Goal: Obtain resource: Download file/media

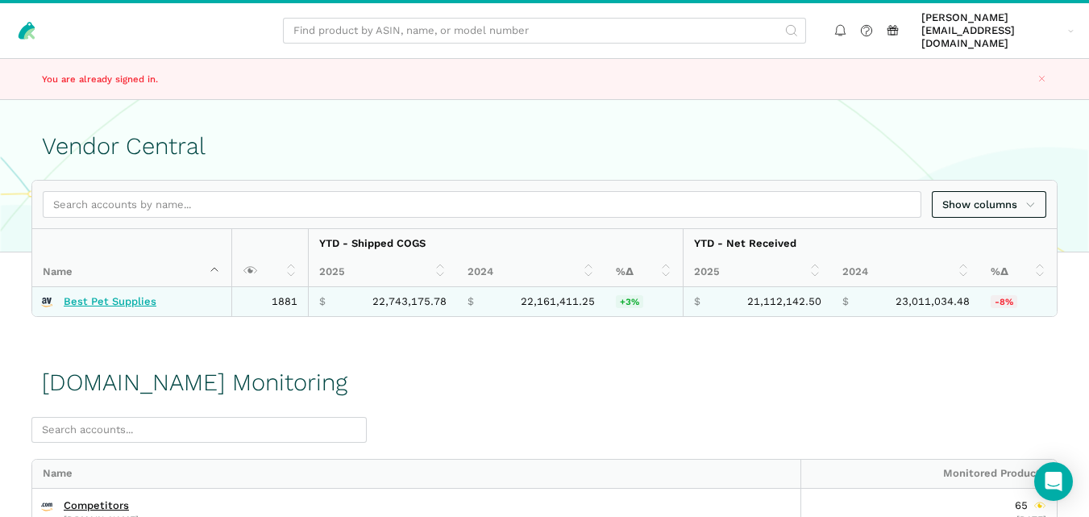
click at [120, 295] on link "Best Pet Supplies" at bounding box center [110, 301] width 93 height 13
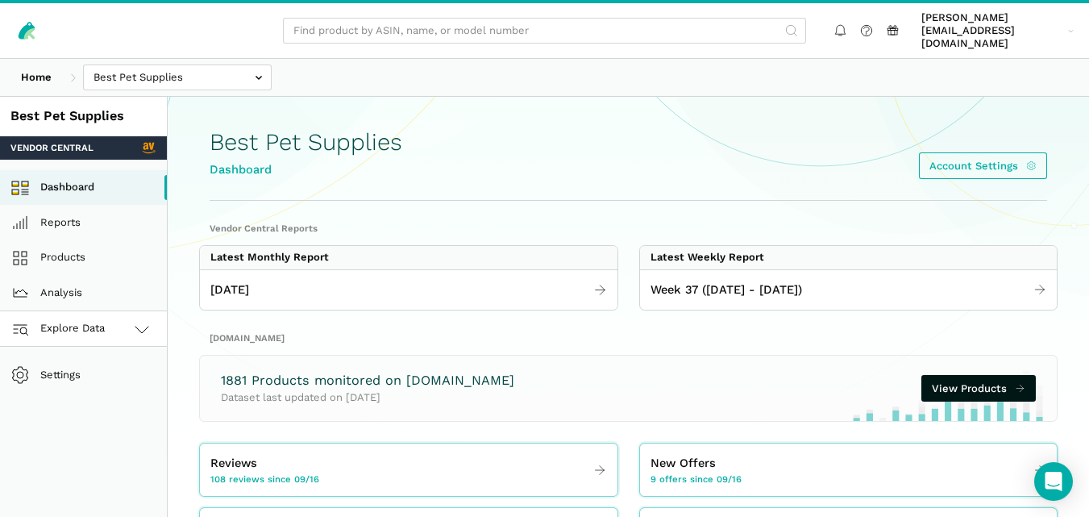
click at [116, 311] on link "Explore Data" at bounding box center [83, 328] width 167 height 35
click at [73, 384] on link "[DOMAIN_NAME]" at bounding box center [83, 399] width 167 height 35
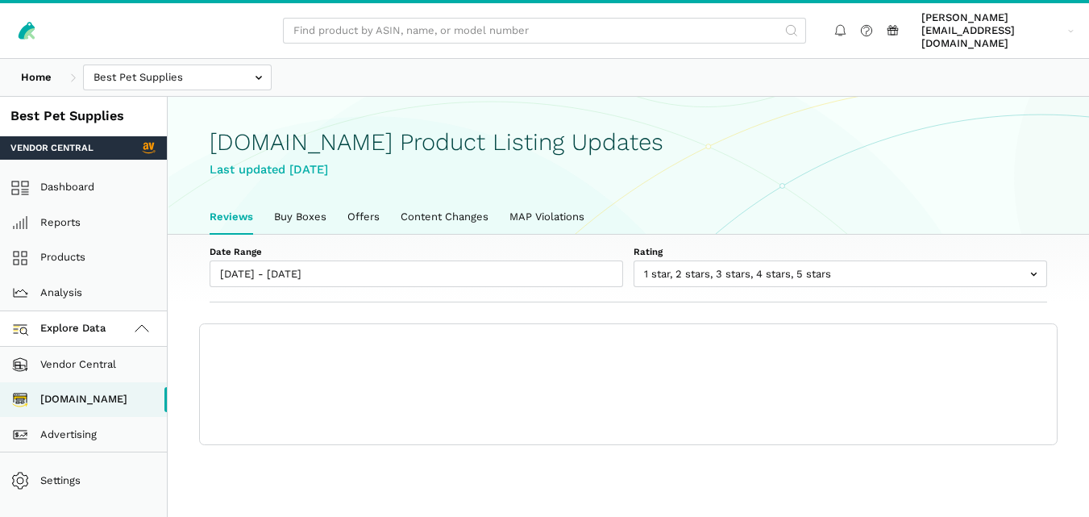
scroll to position [6, 0]
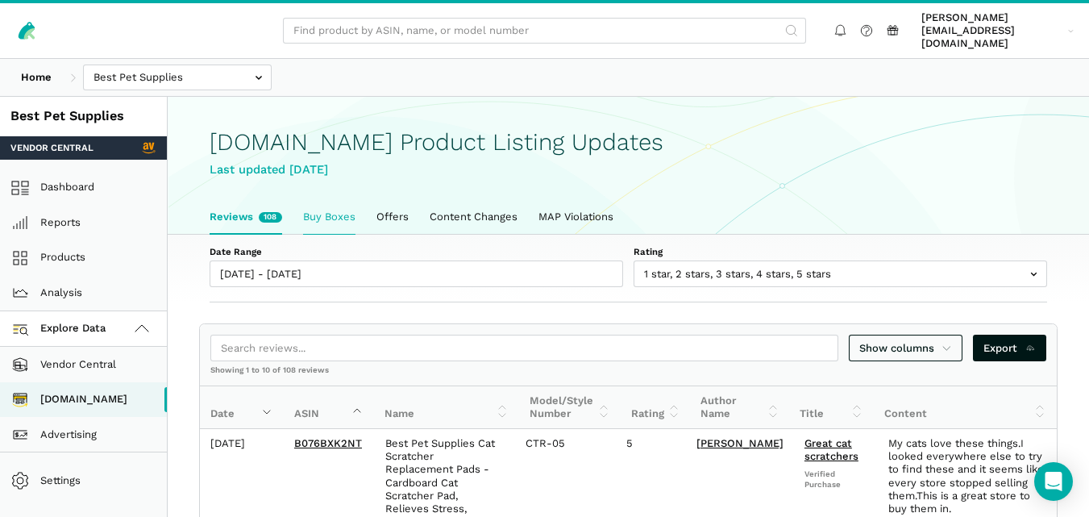
click at [318, 205] on link "Buy Boxes" at bounding box center [329, 217] width 73 height 34
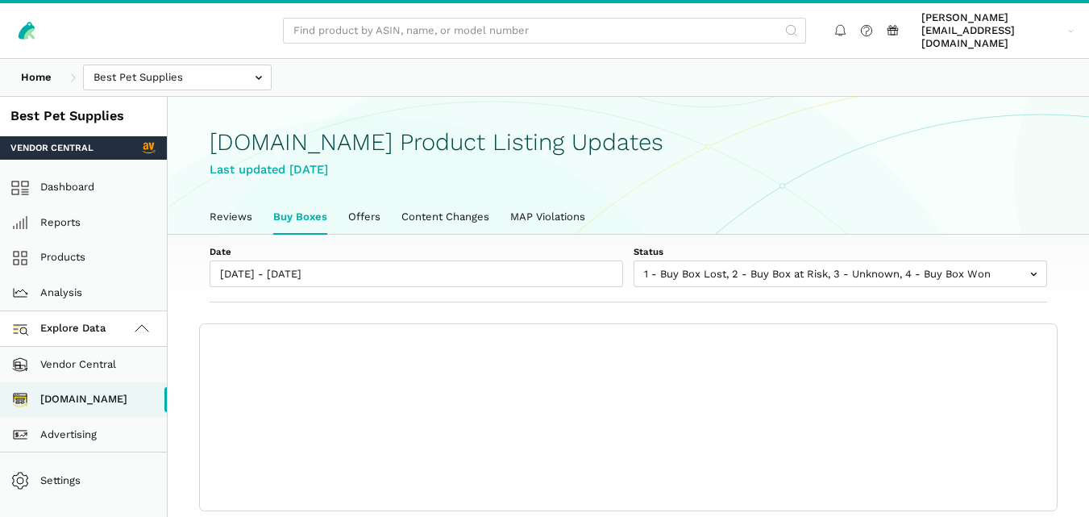
scroll to position [6, 0]
click at [318, 205] on link "Buy Boxes" at bounding box center [300, 217] width 75 height 34
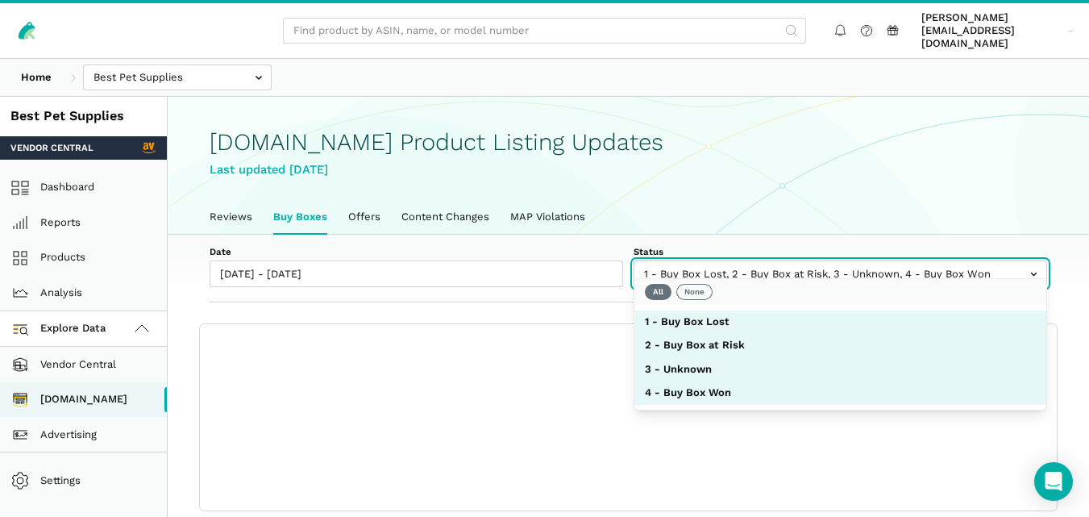
click at [795, 269] on input "text" at bounding box center [839, 273] width 413 height 27
click at [691, 294] on button "None" at bounding box center [694, 292] width 36 height 16
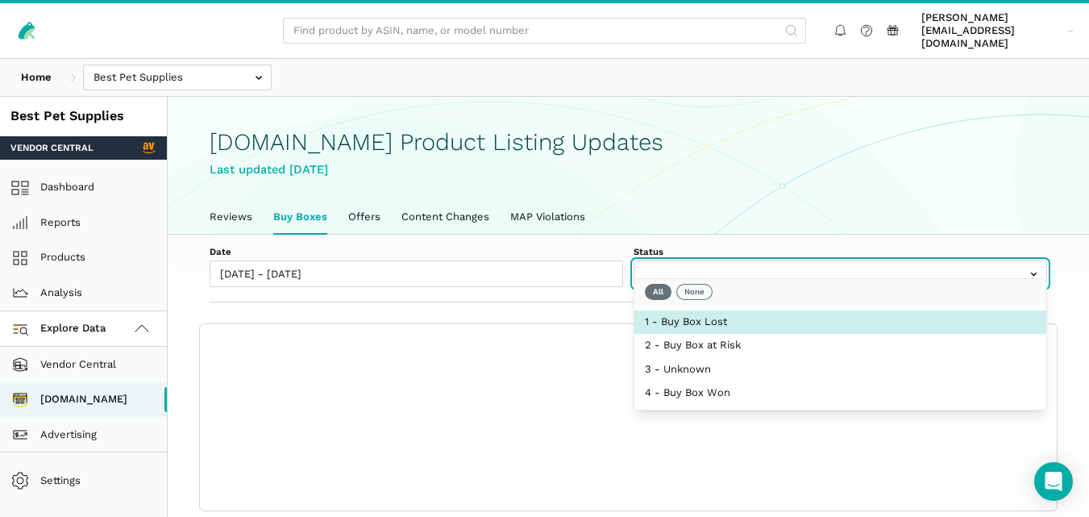
select select "1 - Buy Box Lost"
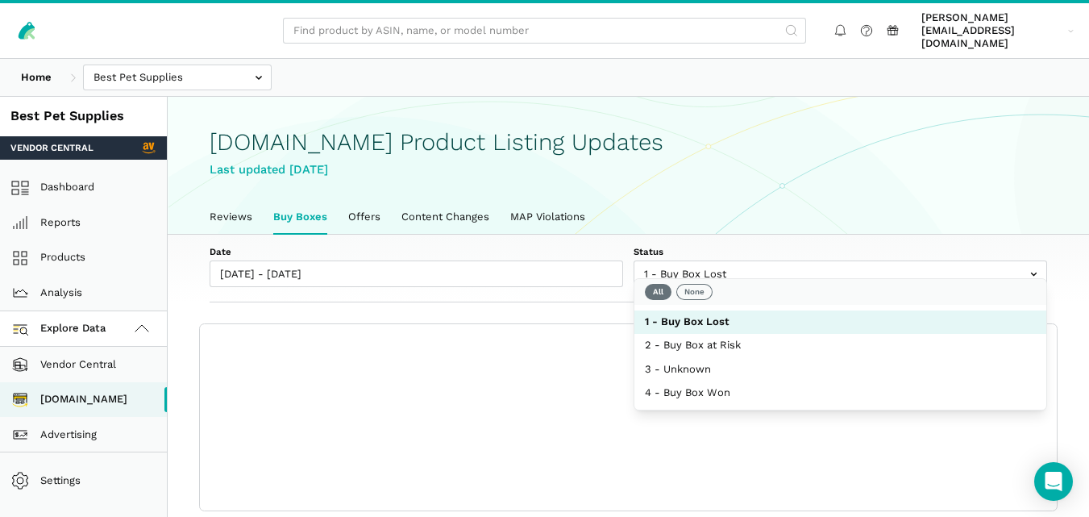
click at [564, 279] on div "Date [DATE] - [DATE] Status 1 - Buy Box Lost 2 - Buy Box at Risk 3 - Unknown 4 …" at bounding box center [628, 269] width 921 height 69
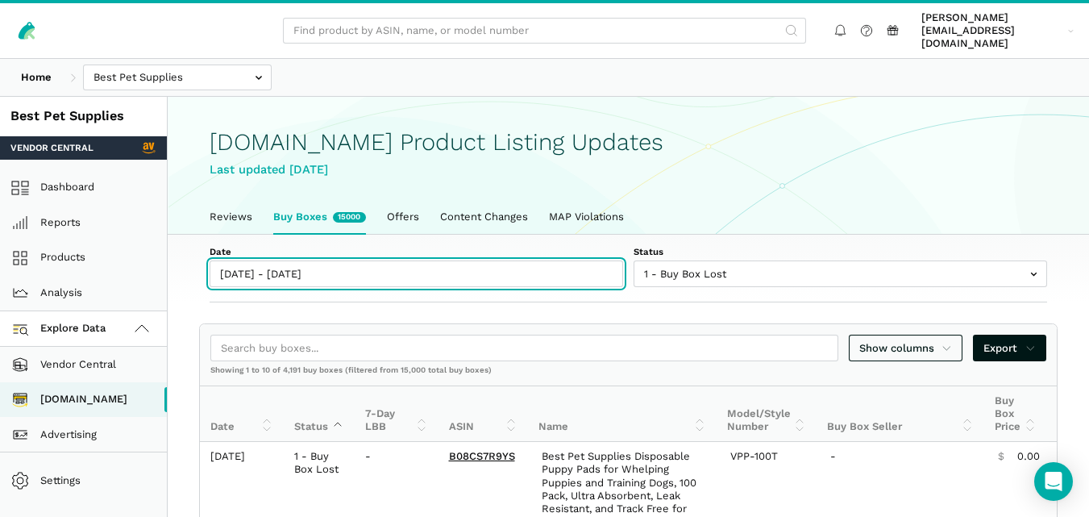
click at [397, 260] on input "[DATE] - [DATE]" at bounding box center [416, 273] width 413 height 27
type input "[DATE]"
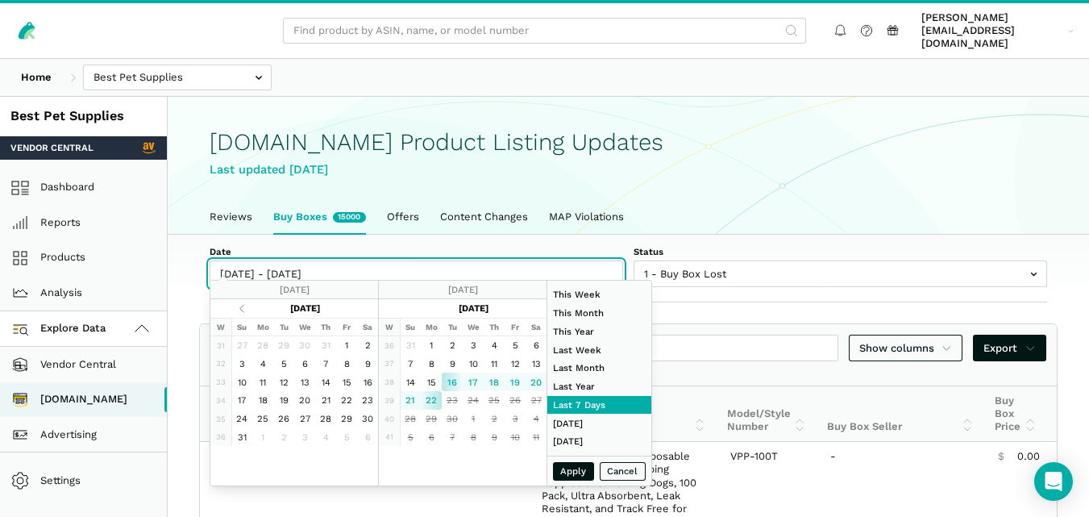
type input "[DATE]"
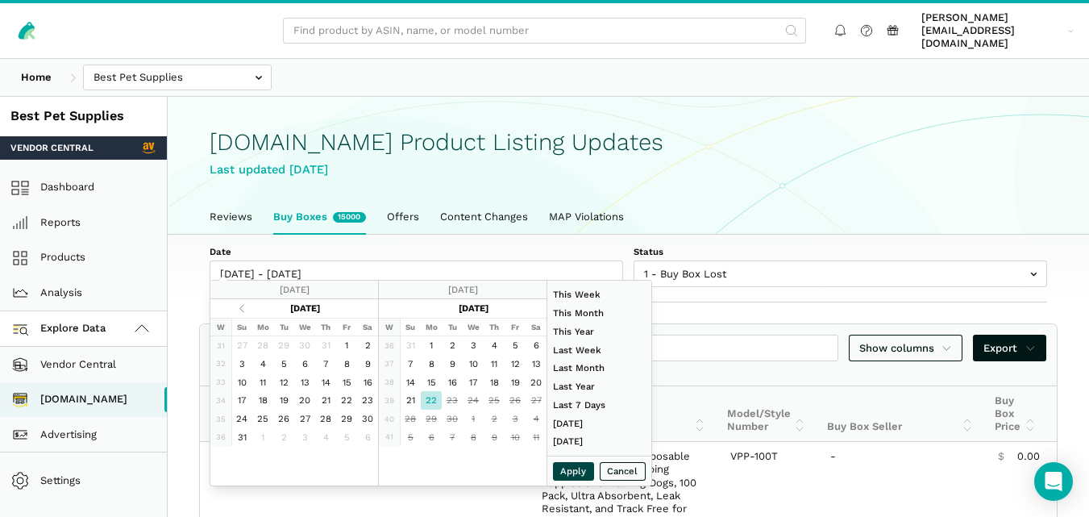
click at [567, 471] on button "Apply" at bounding box center [574, 471] width 42 height 19
type input "[DATE] - [DATE]"
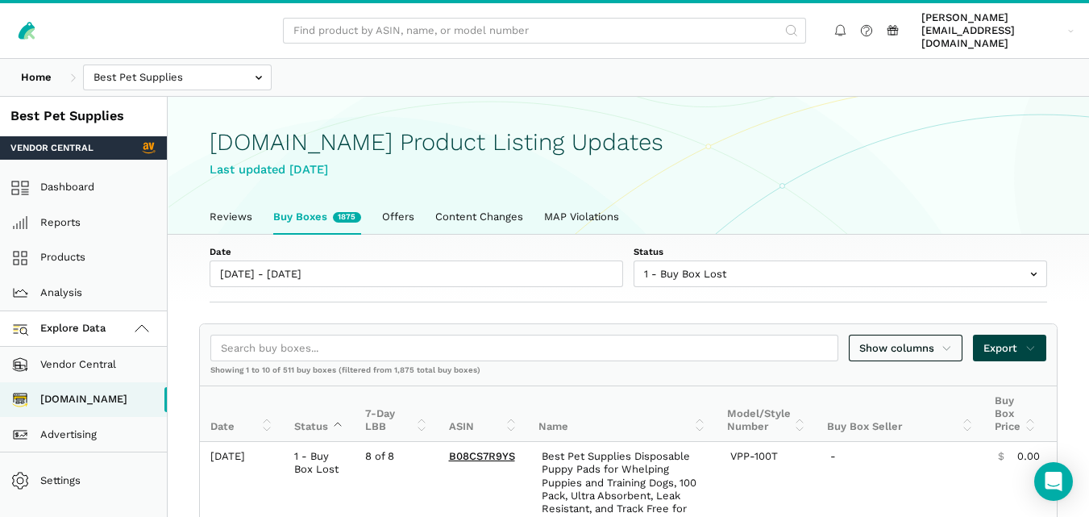
click at [1019, 340] on span "Export" at bounding box center [1009, 348] width 52 height 16
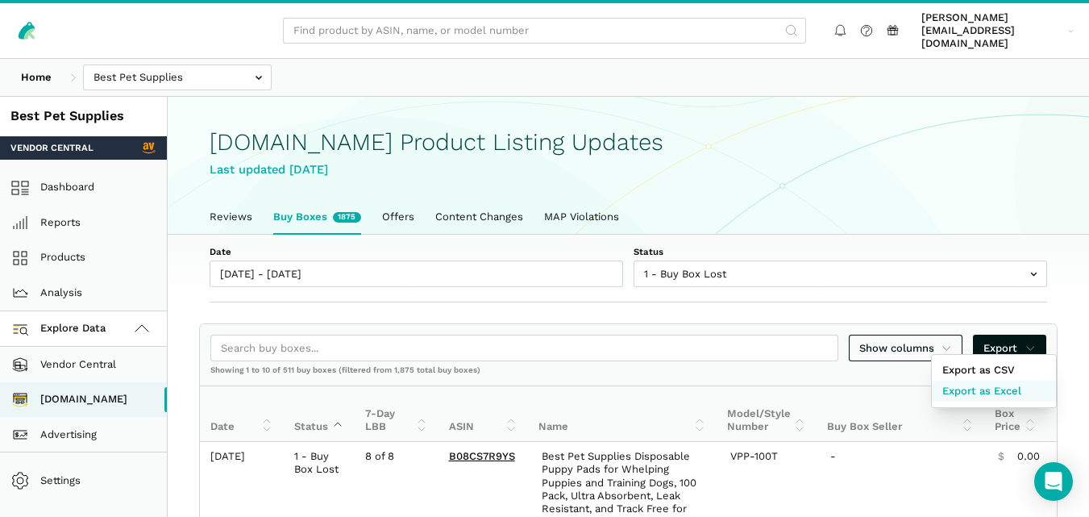
click at [976, 386] on span "Export as Excel" at bounding box center [981, 391] width 79 height 16
click at [789, 258] on div at bounding box center [544, 258] width 1089 height 517
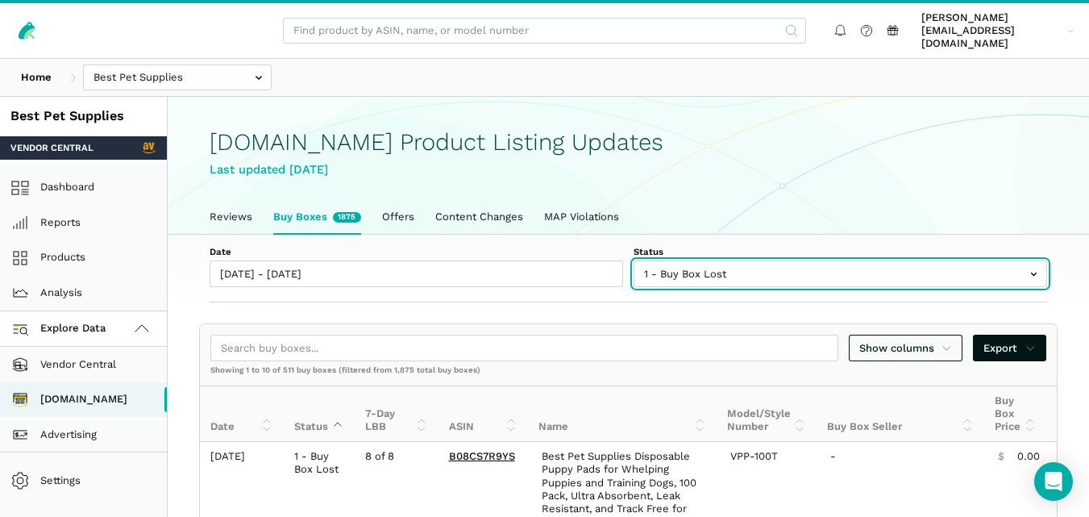
click at [1030, 260] on input "text" at bounding box center [839, 273] width 413 height 27
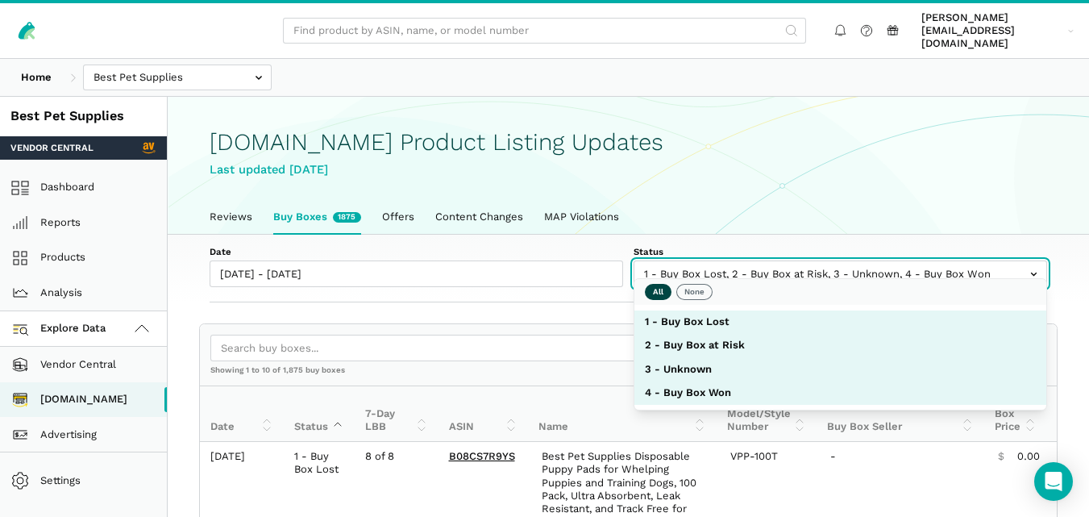
click at [656, 293] on button "All" at bounding box center [658, 292] width 27 height 16
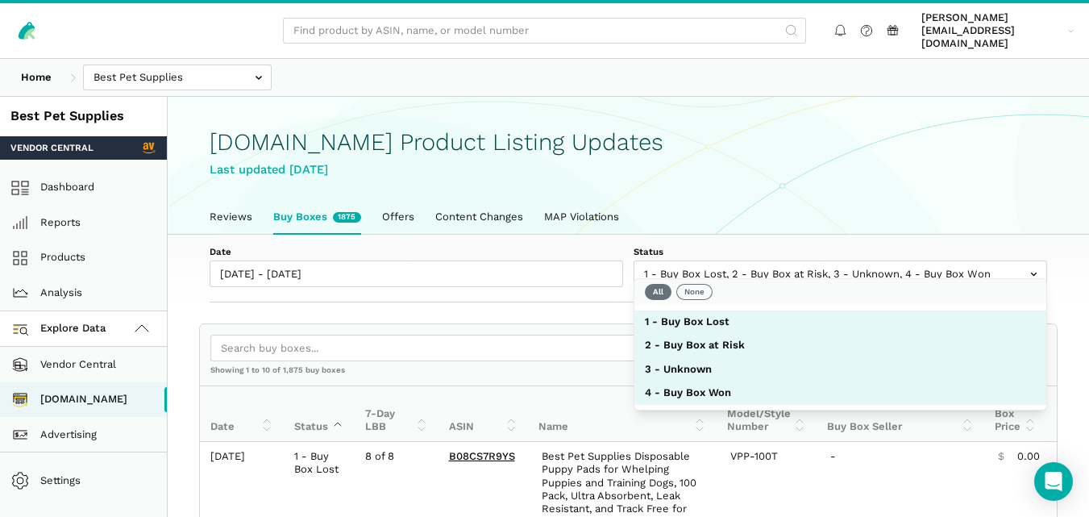
click at [562, 287] on div "Date [DATE] - [DATE] Status 1 - Buy Box Lost 2 - Buy Box at Risk 3 - Unknown 4 …" at bounding box center [628, 269] width 921 height 69
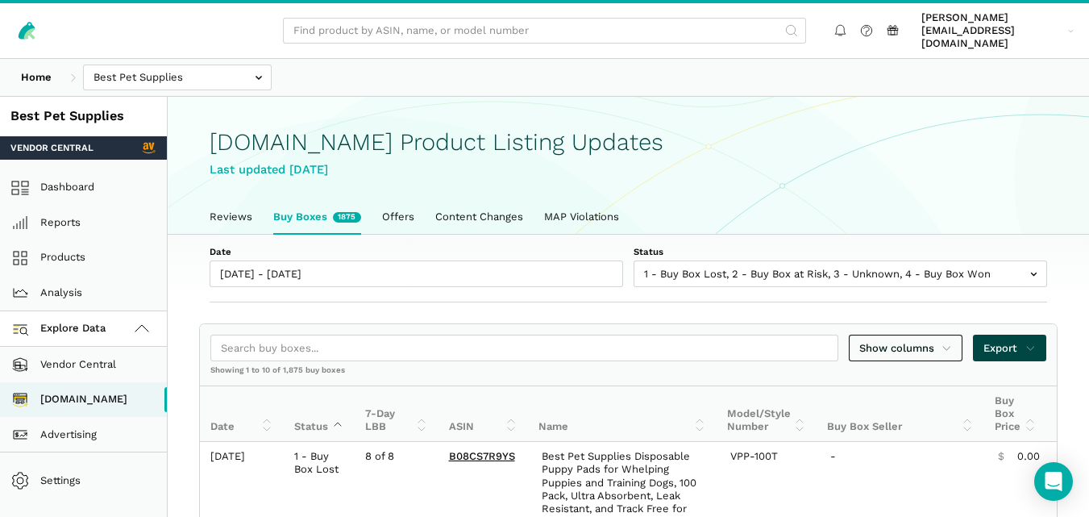
click at [1015, 342] on span "Export" at bounding box center [1009, 348] width 52 height 16
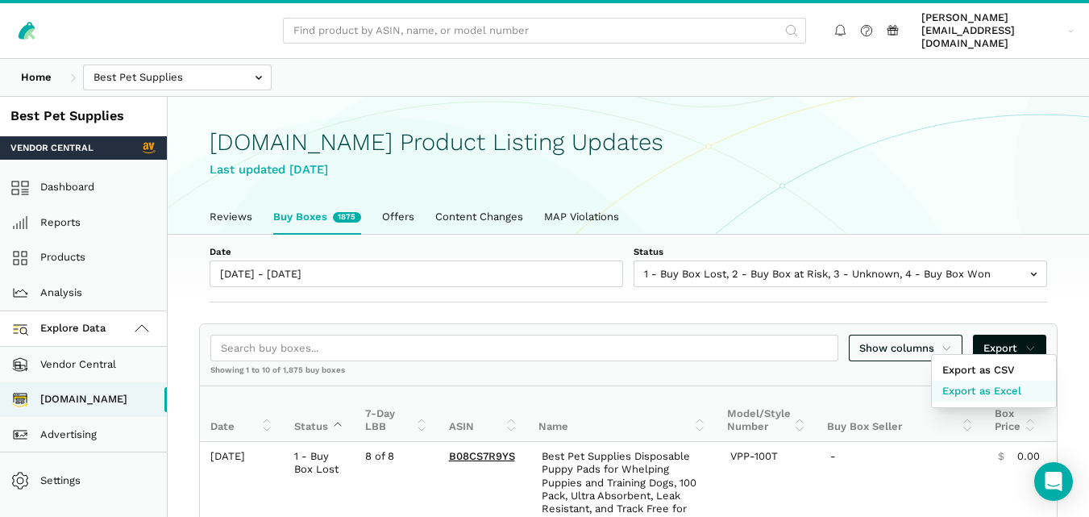
click at [966, 390] on span "Export as Excel" at bounding box center [981, 391] width 79 height 16
